Goal: Participate in discussion: Engage in conversation with other users on a specific topic

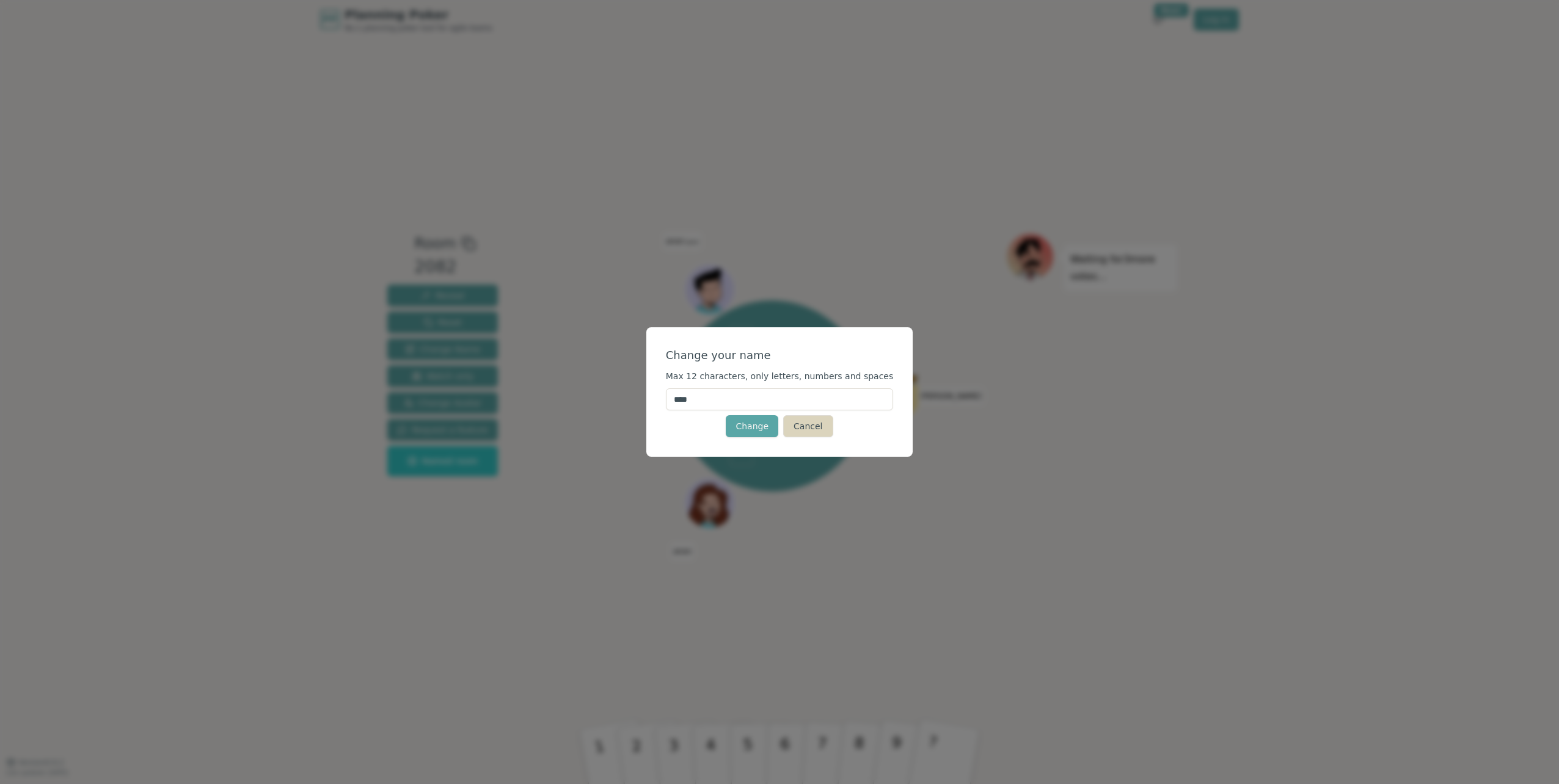
click at [802, 427] on button "Cancel" at bounding box center [808, 427] width 49 height 22
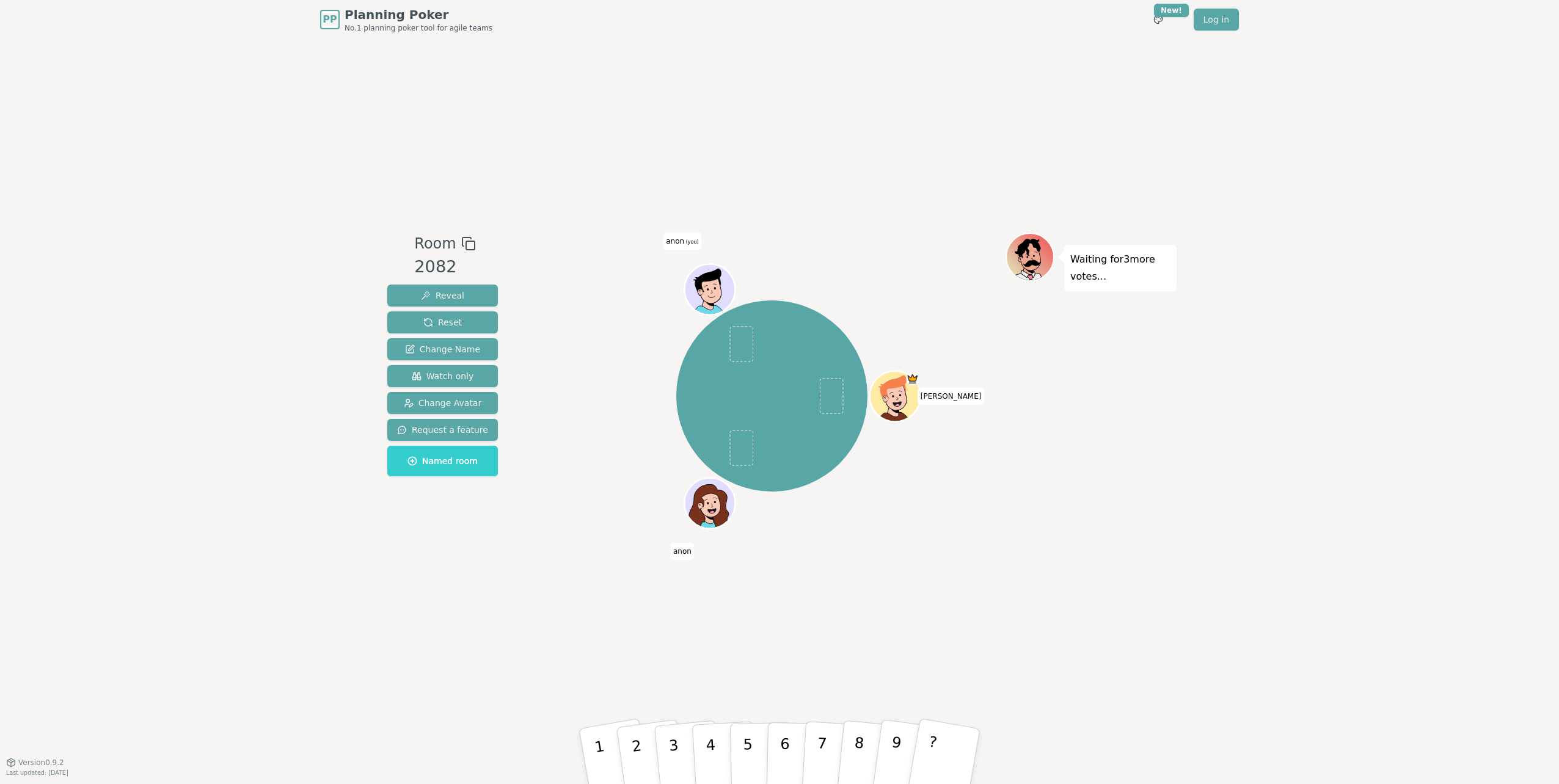
click at [682, 241] on span "anon (you)" at bounding box center [682, 241] width 38 height 17
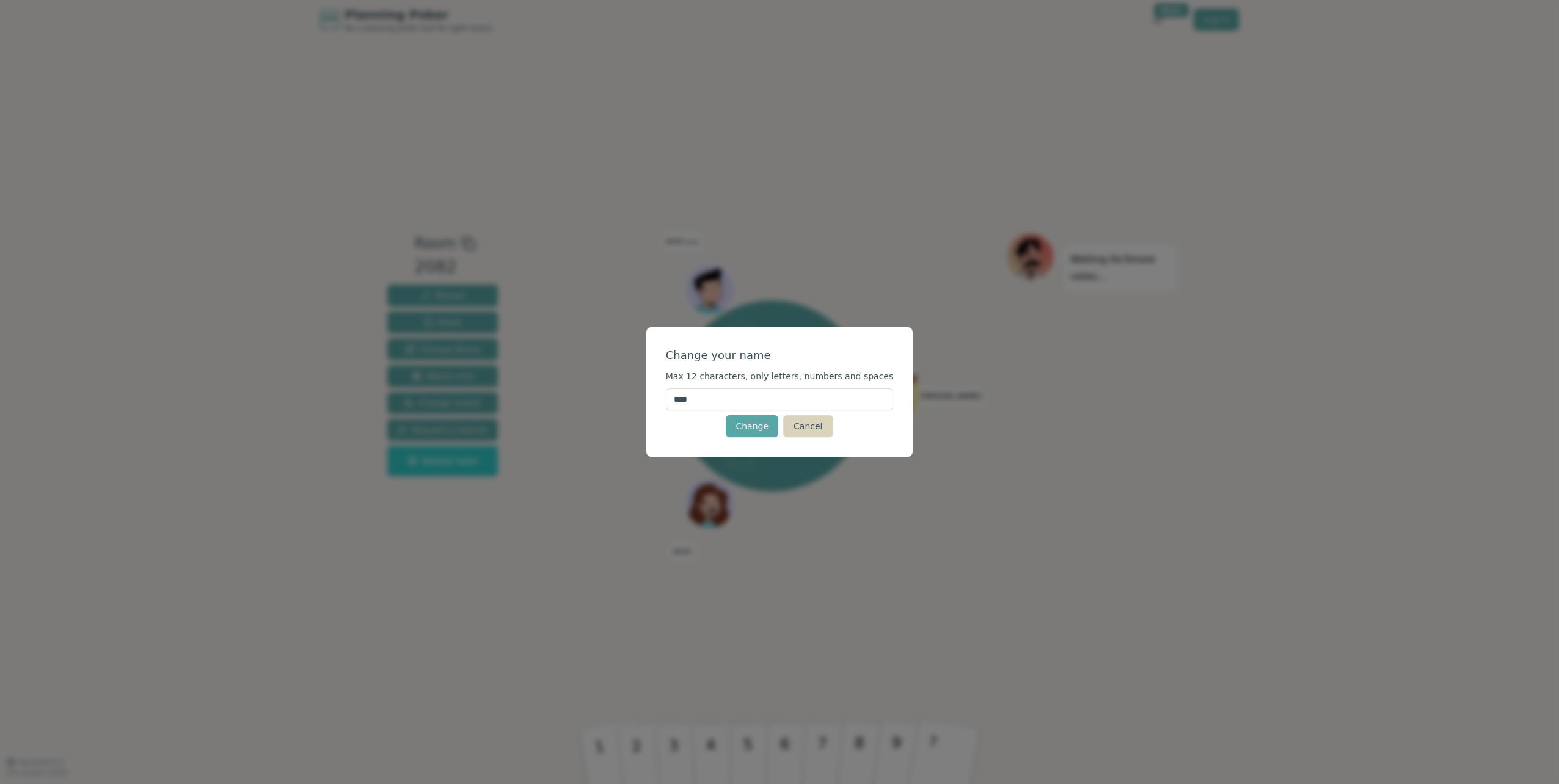
click at [805, 431] on button "Cancel" at bounding box center [808, 427] width 49 height 22
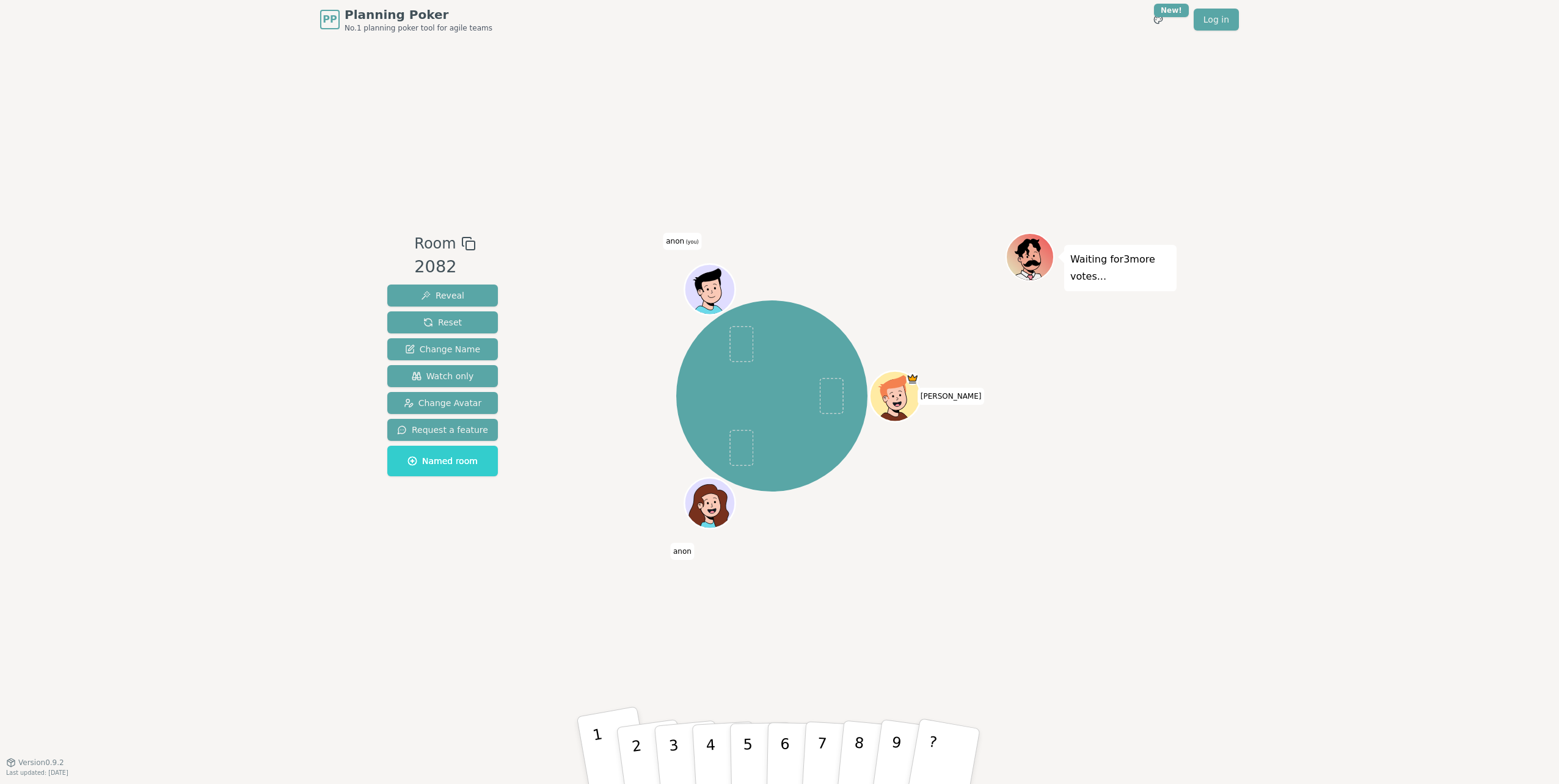
click at [604, 740] on button "1" at bounding box center [614, 756] width 76 height 101
click at [603, 738] on button "1" at bounding box center [614, 756] width 76 height 101
click at [564, 661] on div "Room 2082 Reveal Reset Change Name Watch only Change Avatar Request a feature N…" at bounding box center [779, 401] width 794 height 723
click at [742, 352] on span at bounding box center [742, 344] width 24 height 36
click at [741, 346] on span at bounding box center [742, 344] width 24 height 36
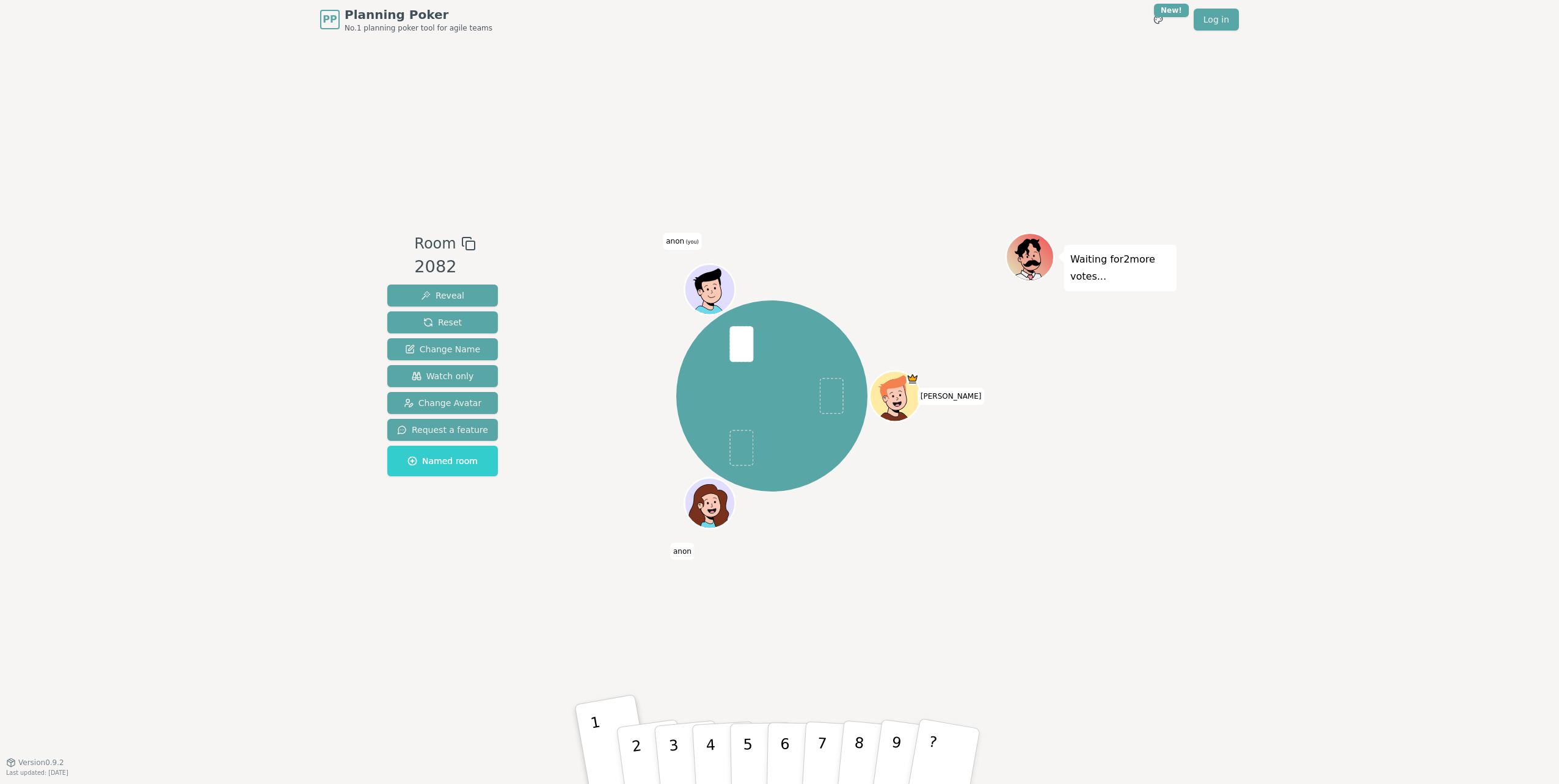
click at [715, 293] on icon at bounding box center [712, 298] width 25 height 9
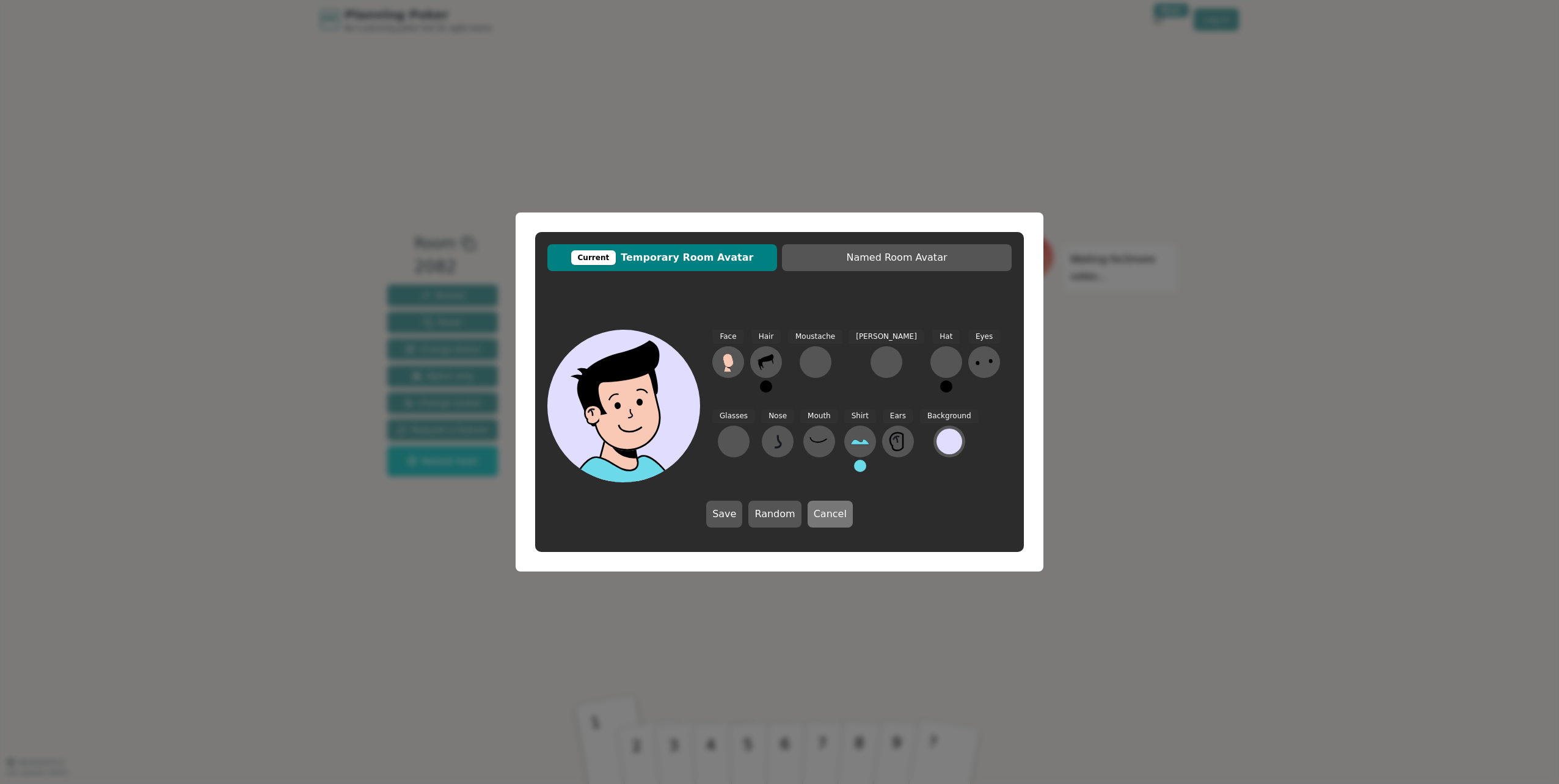
click at [820, 515] on button "Cancel" at bounding box center [829, 514] width 45 height 26
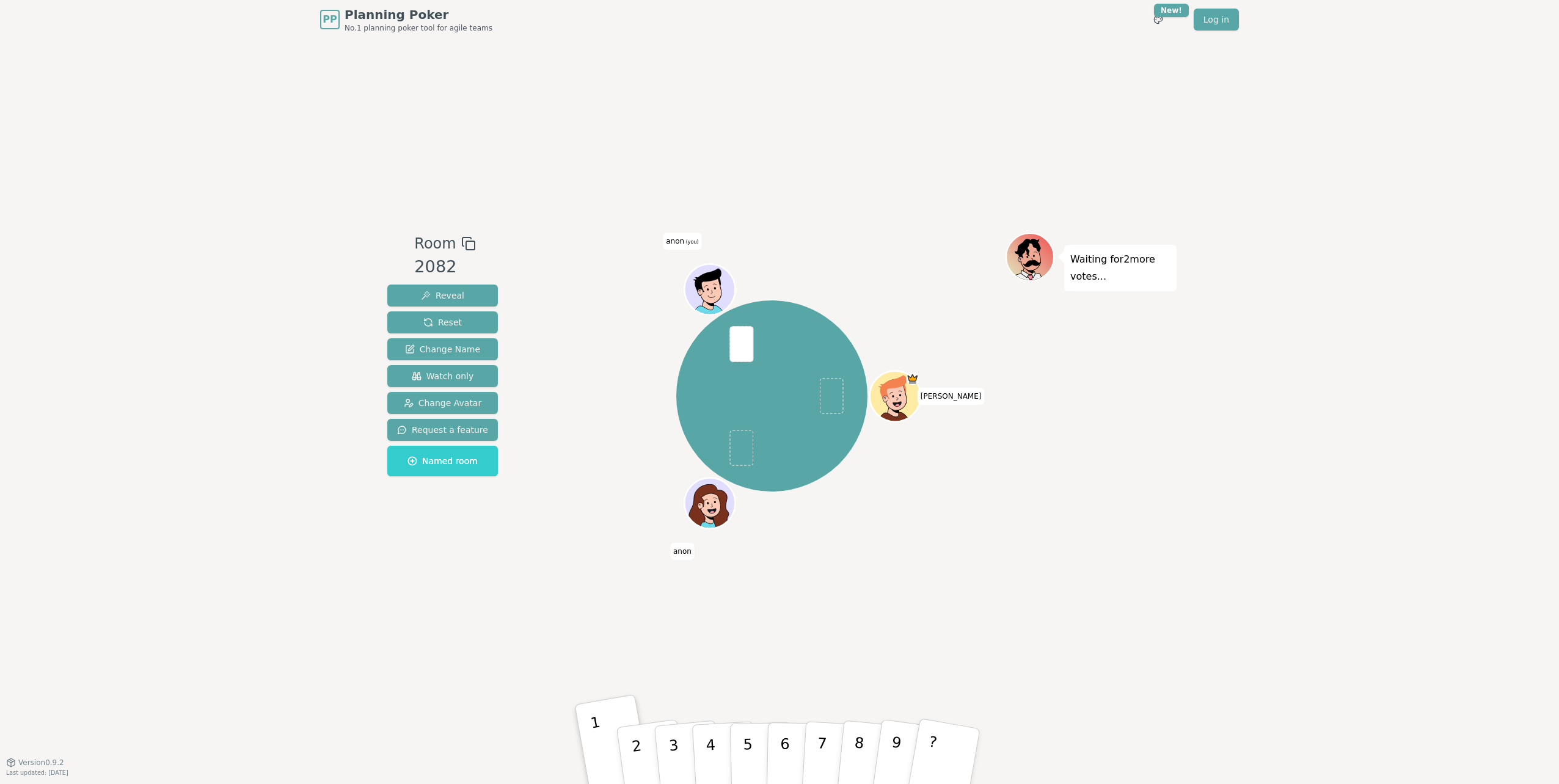
click at [590, 465] on div "[PERSON_NAME] [PERSON_NAME] (you)" at bounding box center [772, 396] width 468 height 282
click at [1162, 22] on html "PP Planning Poker No.1 planning poker tool for agile teams Toggle theme New! Lo…" at bounding box center [779, 392] width 1559 height 784
click at [1015, 46] on div "Default" at bounding box center [1095, 45] width 190 height 20
click at [1157, 22] on html "PP Planning Poker No.1 planning poker tool for agile teams Toggle theme New! Lo…" at bounding box center [779, 392] width 1559 height 784
click at [1104, 61] on div "Teal Tickle" at bounding box center [1095, 65] width 190 height 20
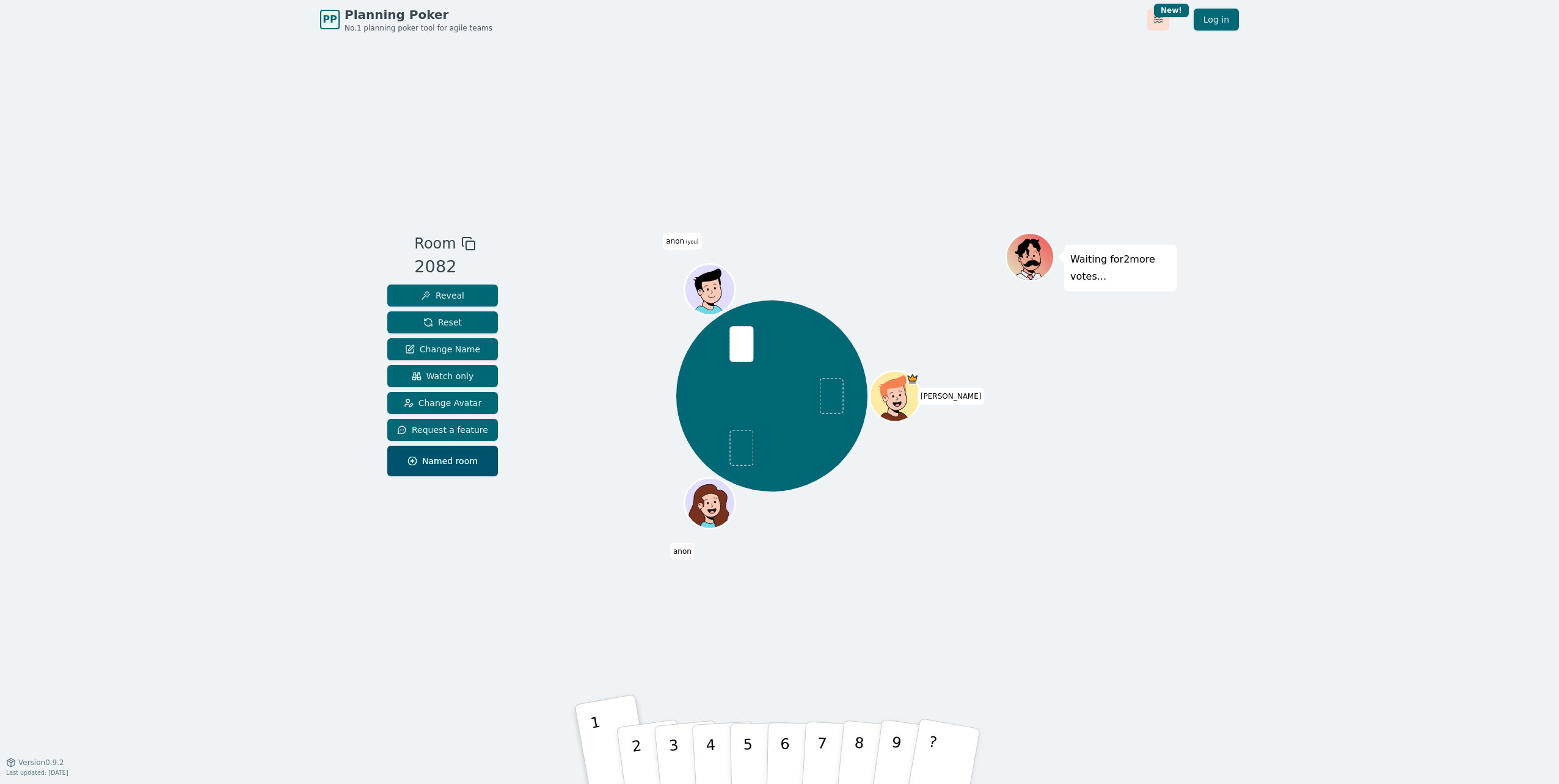
click at [1158, 20] on html "PP Planning Poker No.1 planning poker tool for agile teams Toggle theme New! Lo…" at bounding box center [779, 392] width 1559 height 784
click at [1106, 80] on div "Purple Puddle" at bounding box center [1095, 84] width 190 height 20
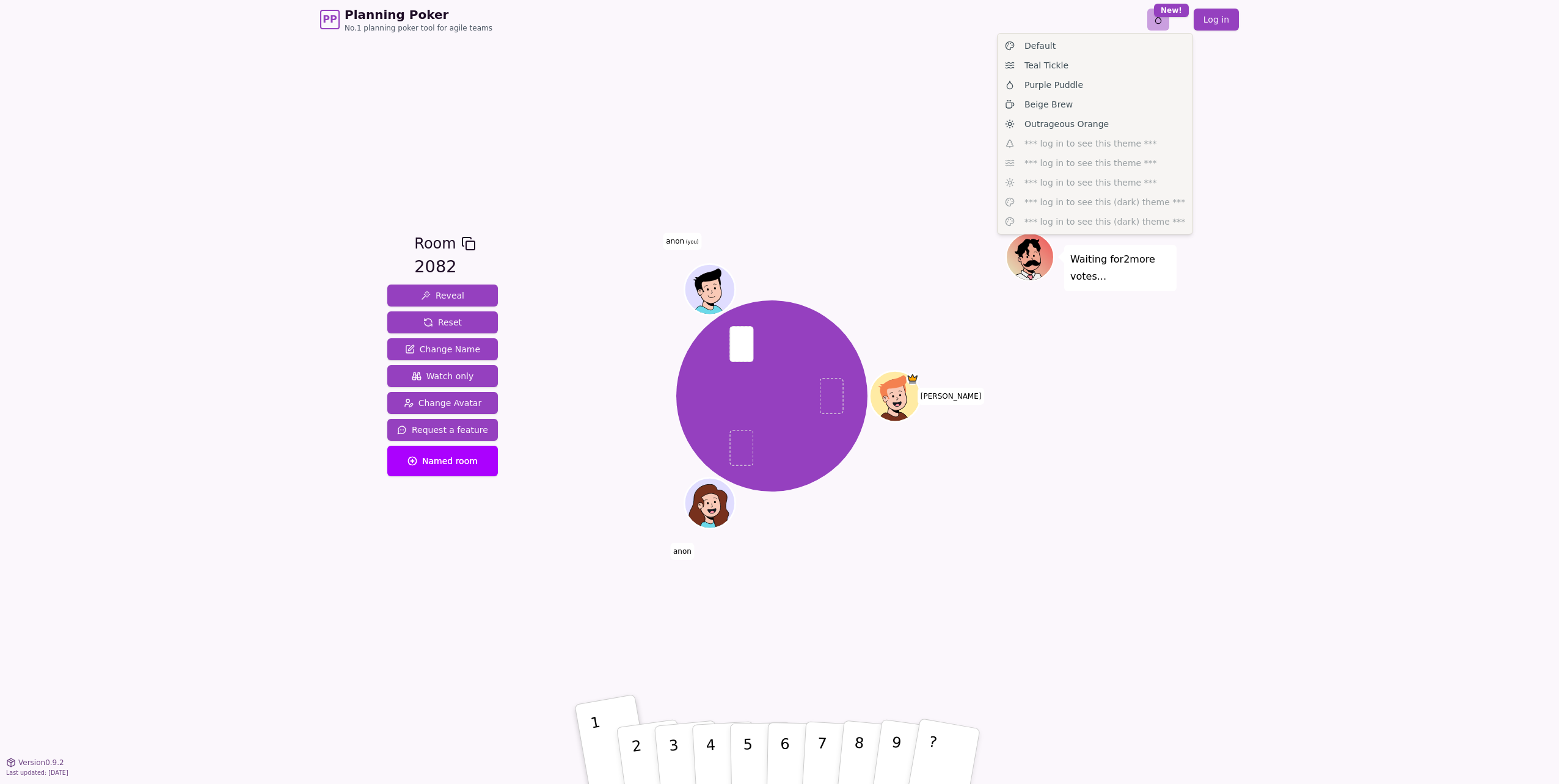
click at [1160, 20] on html "PP Planning Poker No.1 planning poker tool for agile teams Toggle theme New! Lo…" at bounding box center [779, 392] width 1559 height 784
click at [1098, 119] on span "Outrageous Orange" at bounding box center [1066, 124] width 84 height 12
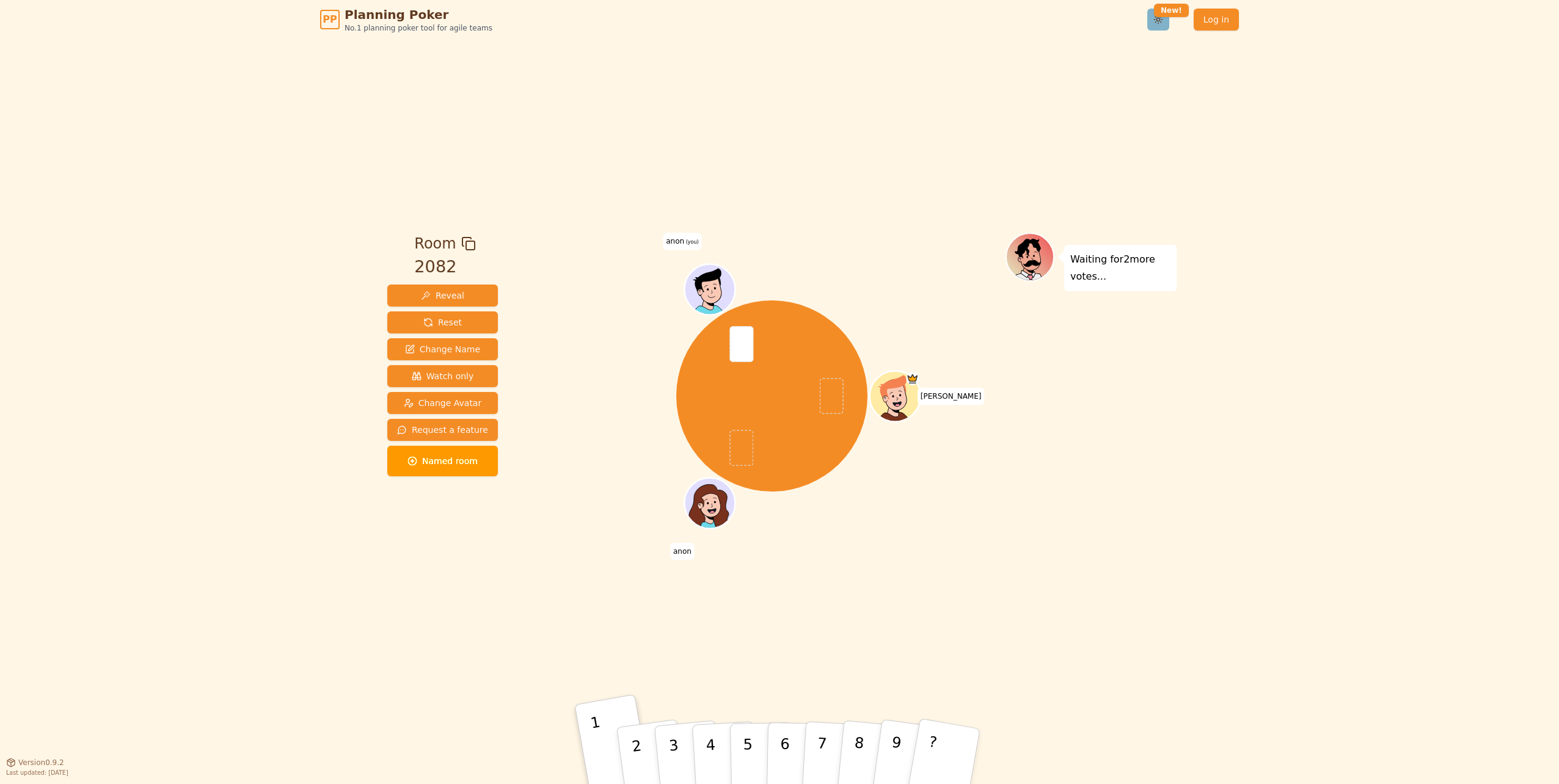
click at [1166, 18] on html "PP Planning Poker No.1 planning poker tool for agile teams Toggle theme New! Lo…" at bounding box center [779, 392] width 1559 height 784
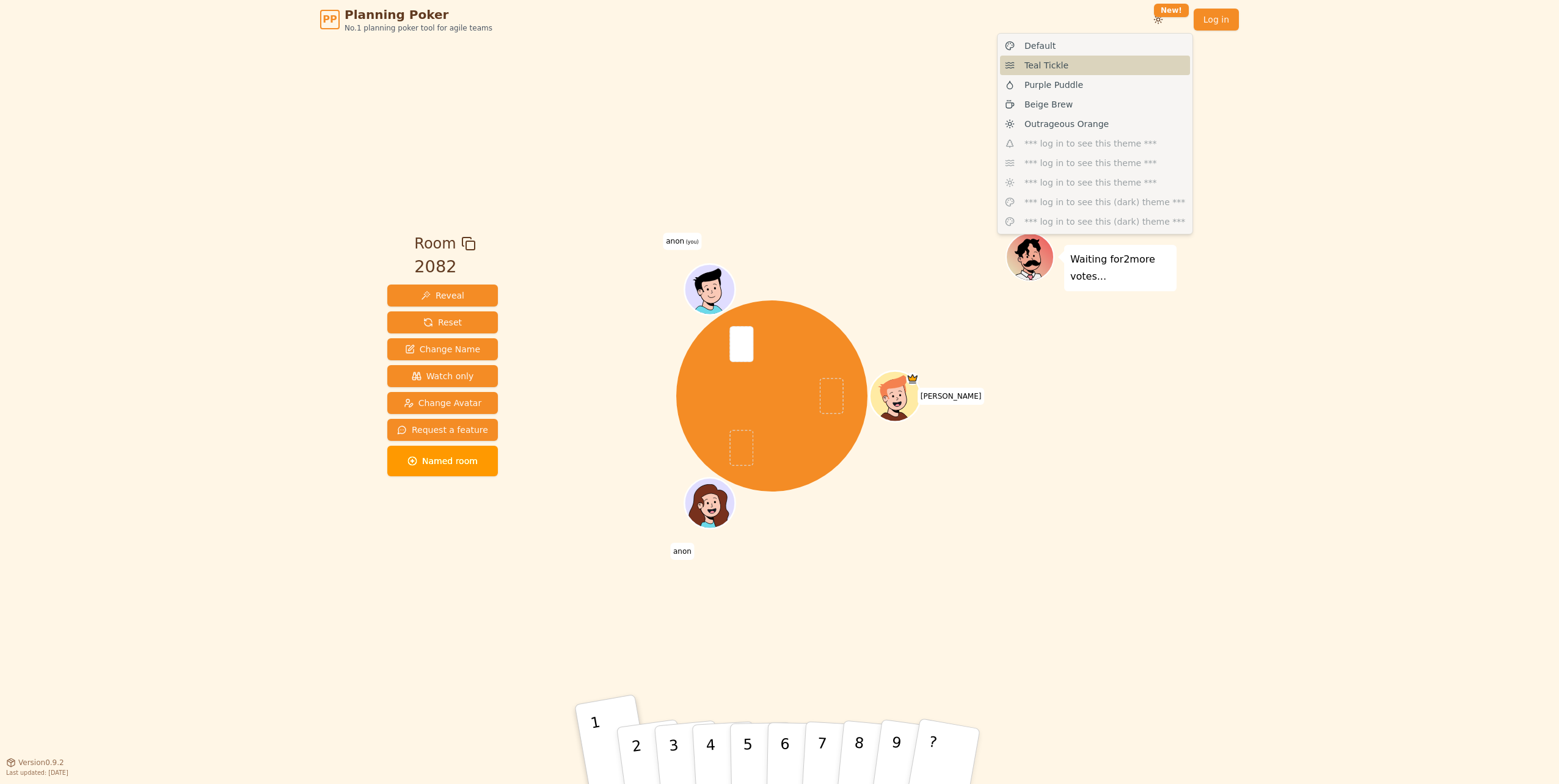
click at [1078, 68] on div "Teal Tickle" at bounding box center [1095, 65] width 190 height 20
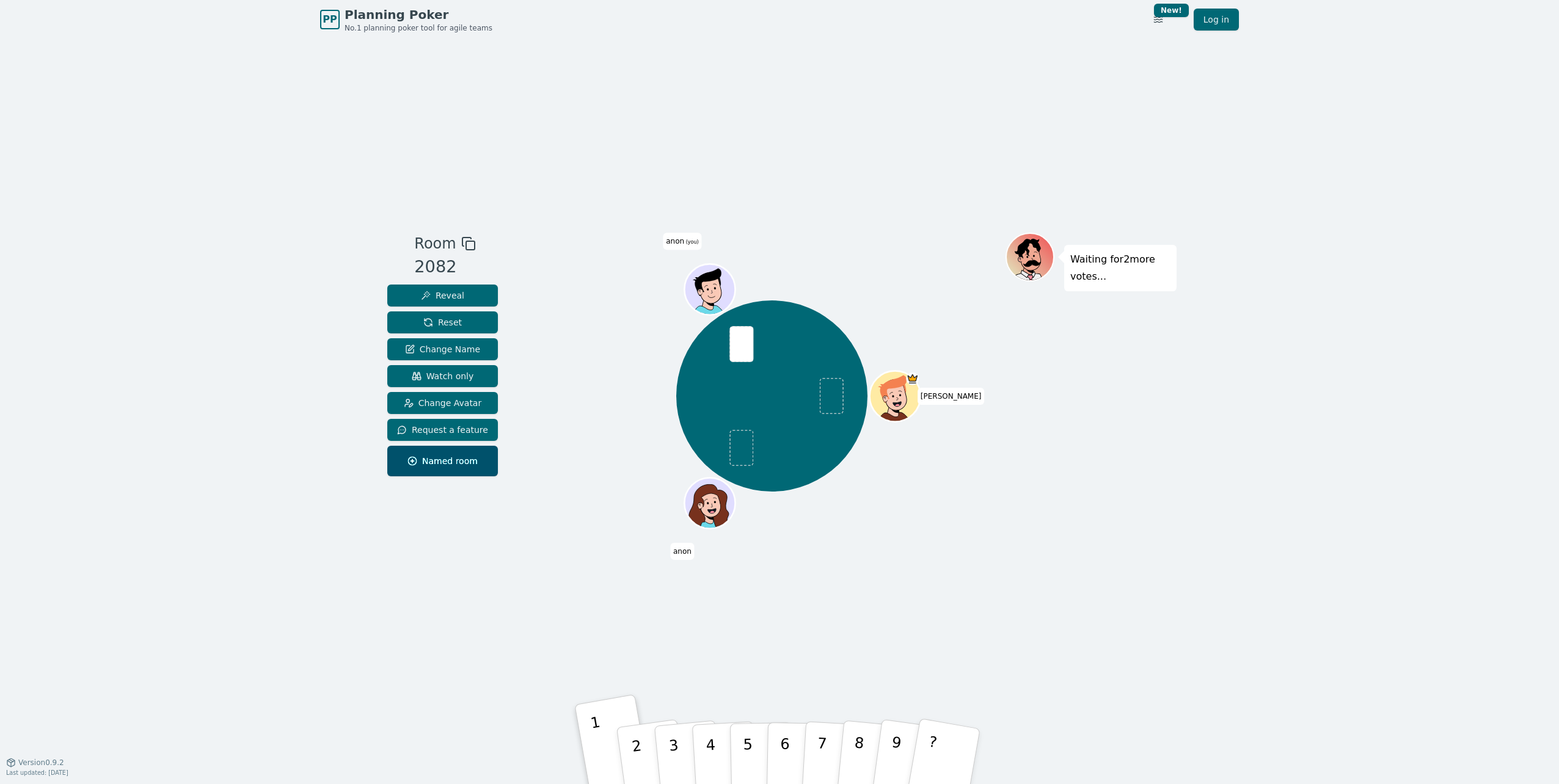
click at [878, 115] on div "Room 2082 Reveal Reset Change Name Watch only Change Avatar Request a feature N…" at bounding box center [779, 401] width 794 height 723
